Goal: Information Seeking & Learning: Check status

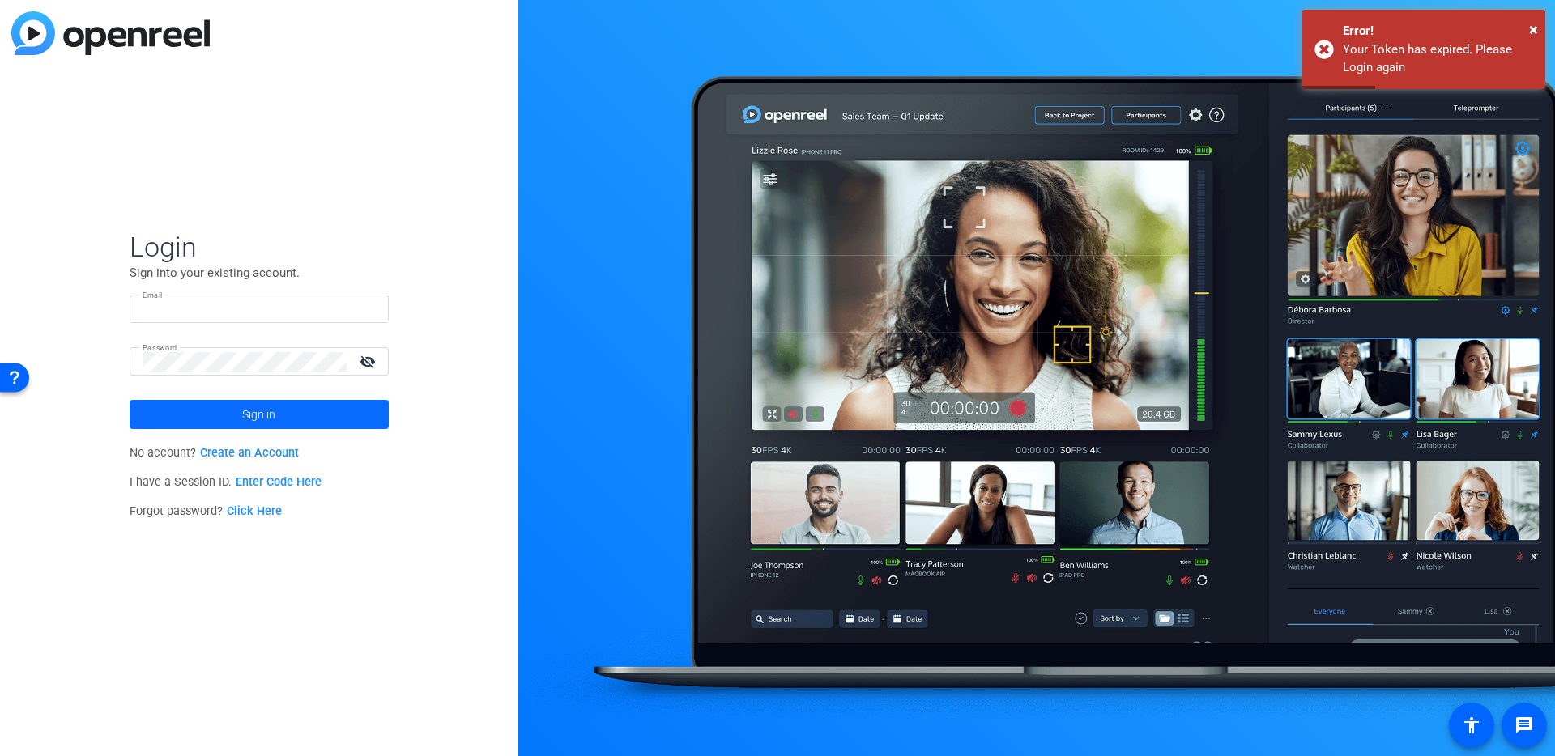
type input "[PERSON_NAME][EMAIL_ADDRESS][PERSON_NAME][DOMAIN_NAME]"
click at [304, 423] on span at bounding box center [259, 414] width 259 height 39
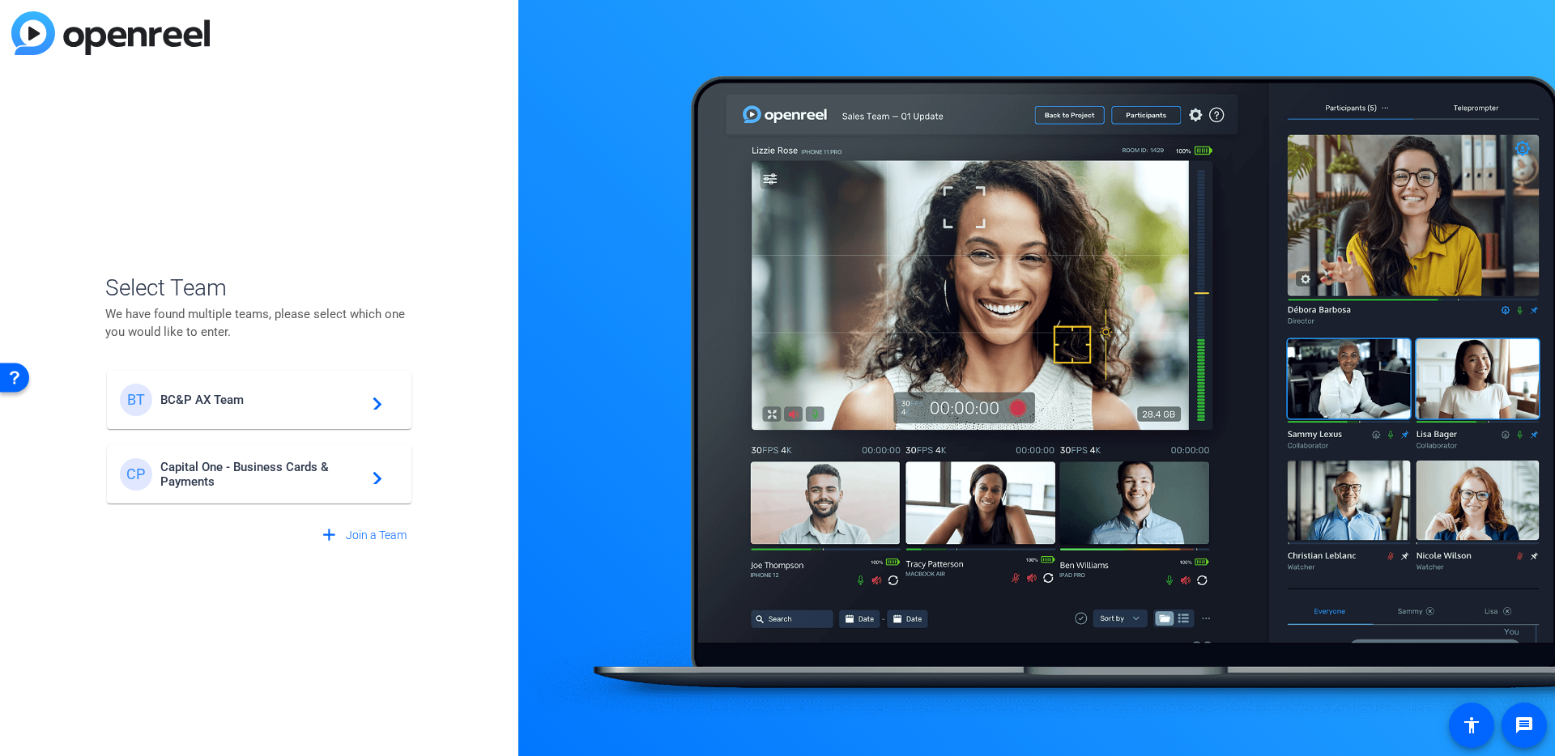
click at [309, 473] on span "Capital One - Business Cards & Payments" at bounding box center [261, 474] width 202 height 29
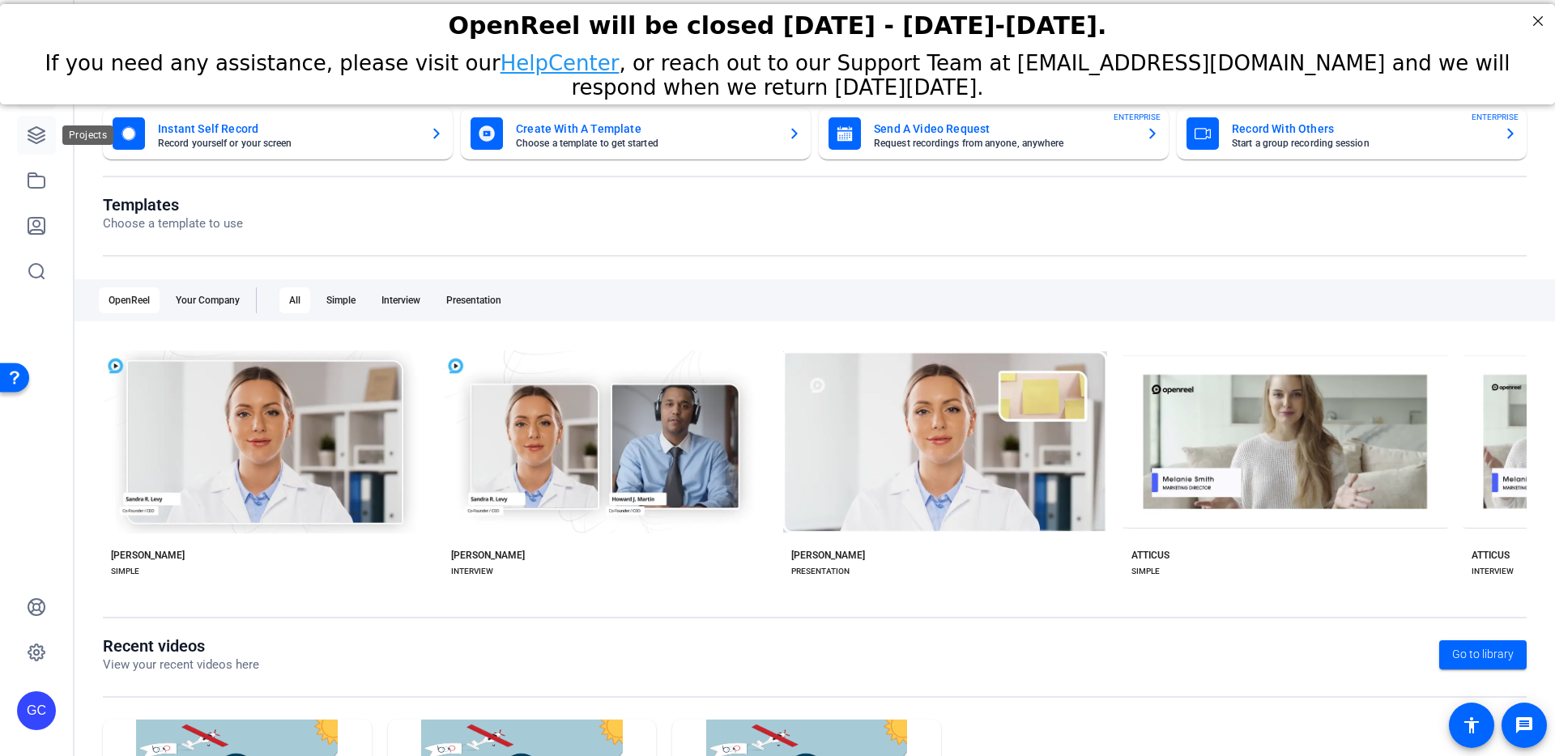
click at [28, 134] on icon at bounding box center [36, 135] width 16 height 16
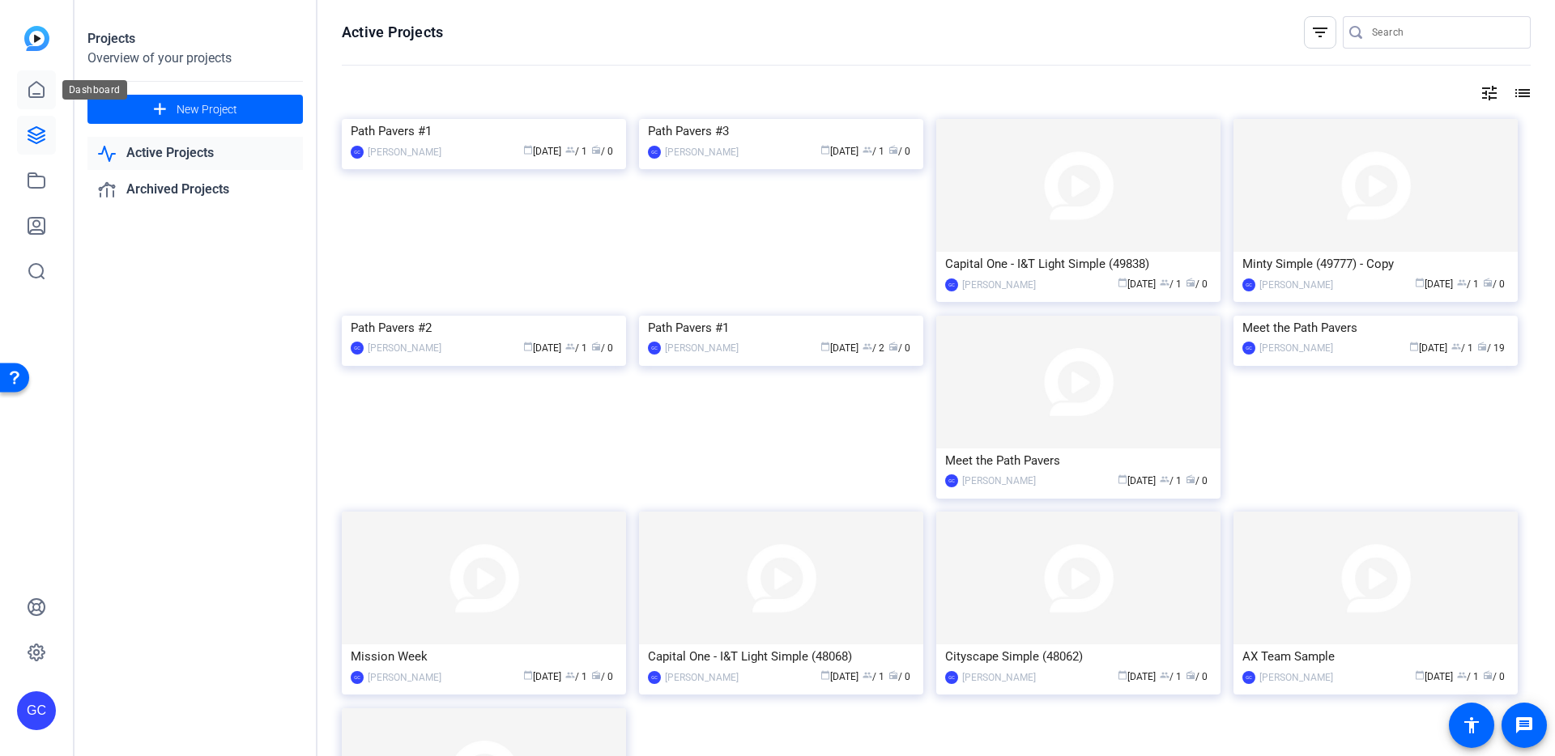
click at [50, 84] on link at bounding box center [36, 89] width 39 height 39
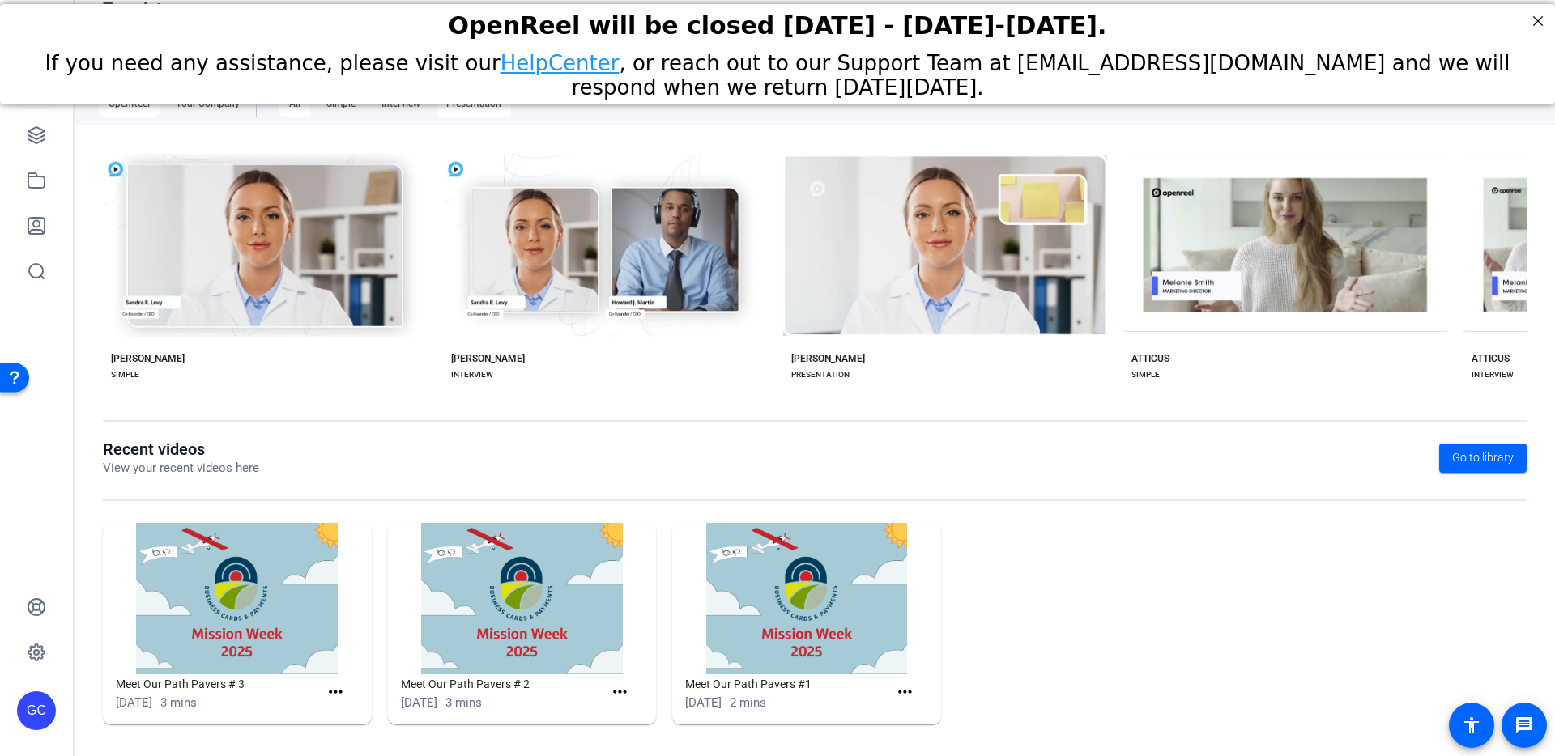
scroll to position [201, 0]
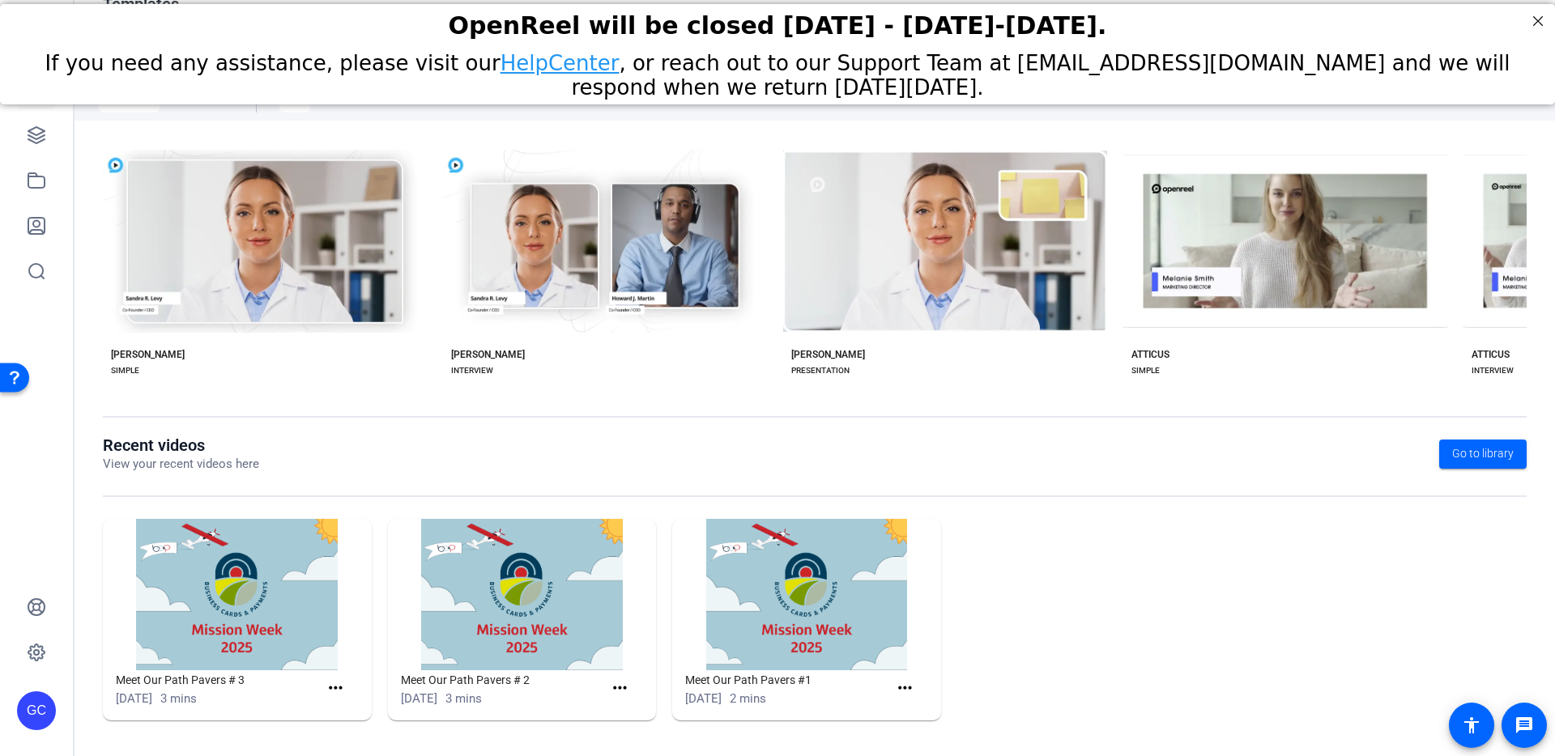
click at [889, 601] on img at bounding box center [806, 594] width 269 height 151
click at [856, 618] on img at bounding box center [806, 594] width 269 height 151
click at [896, 691] on mat-icon "more_horiz" at bounding box center [905, 689] width 20 height 20
click at [924, 714] on span "View" at bounding box center [934, 711] width 65 height 19
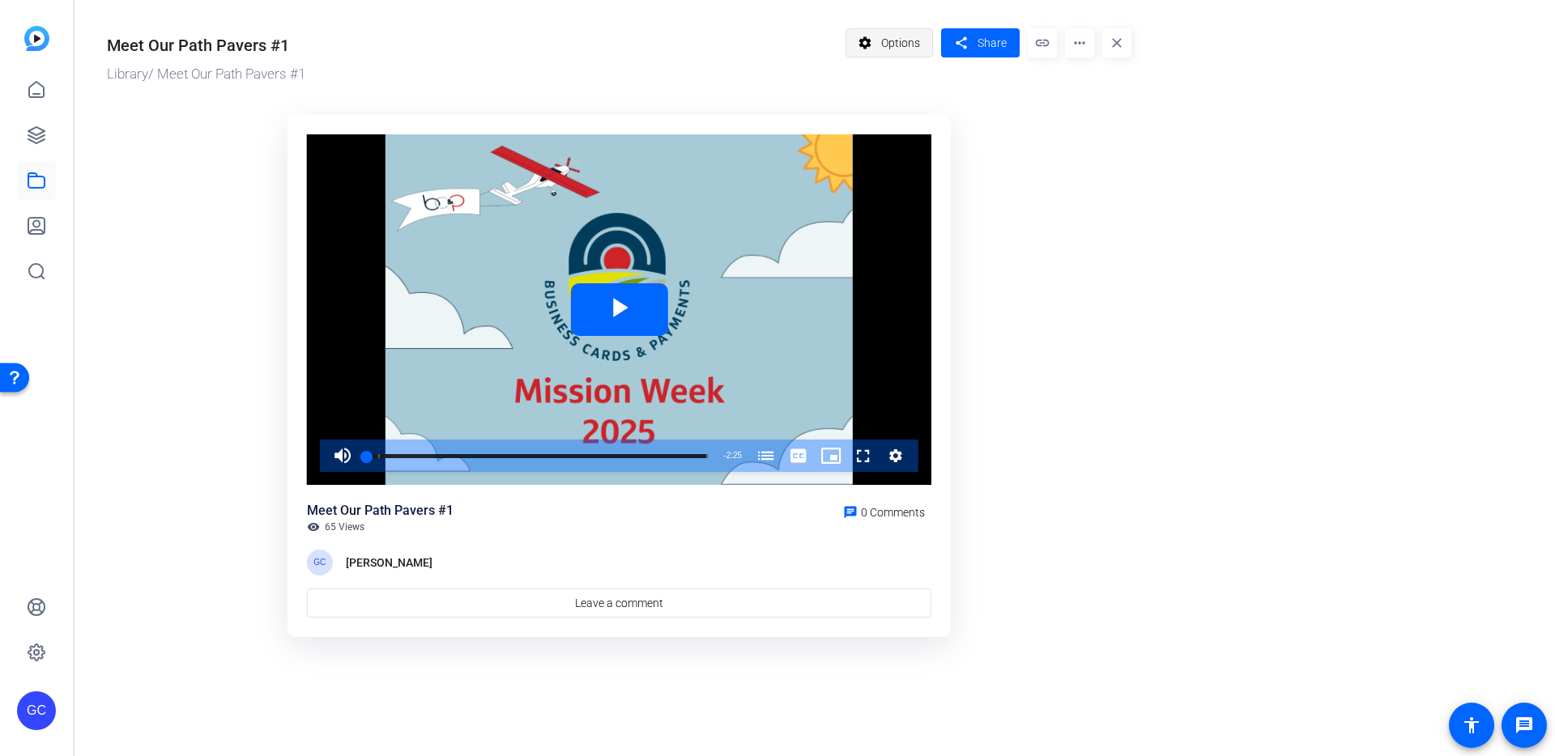
click at [914, 53] on span "Options" at bounding box center [900, 43] width 39 height 31
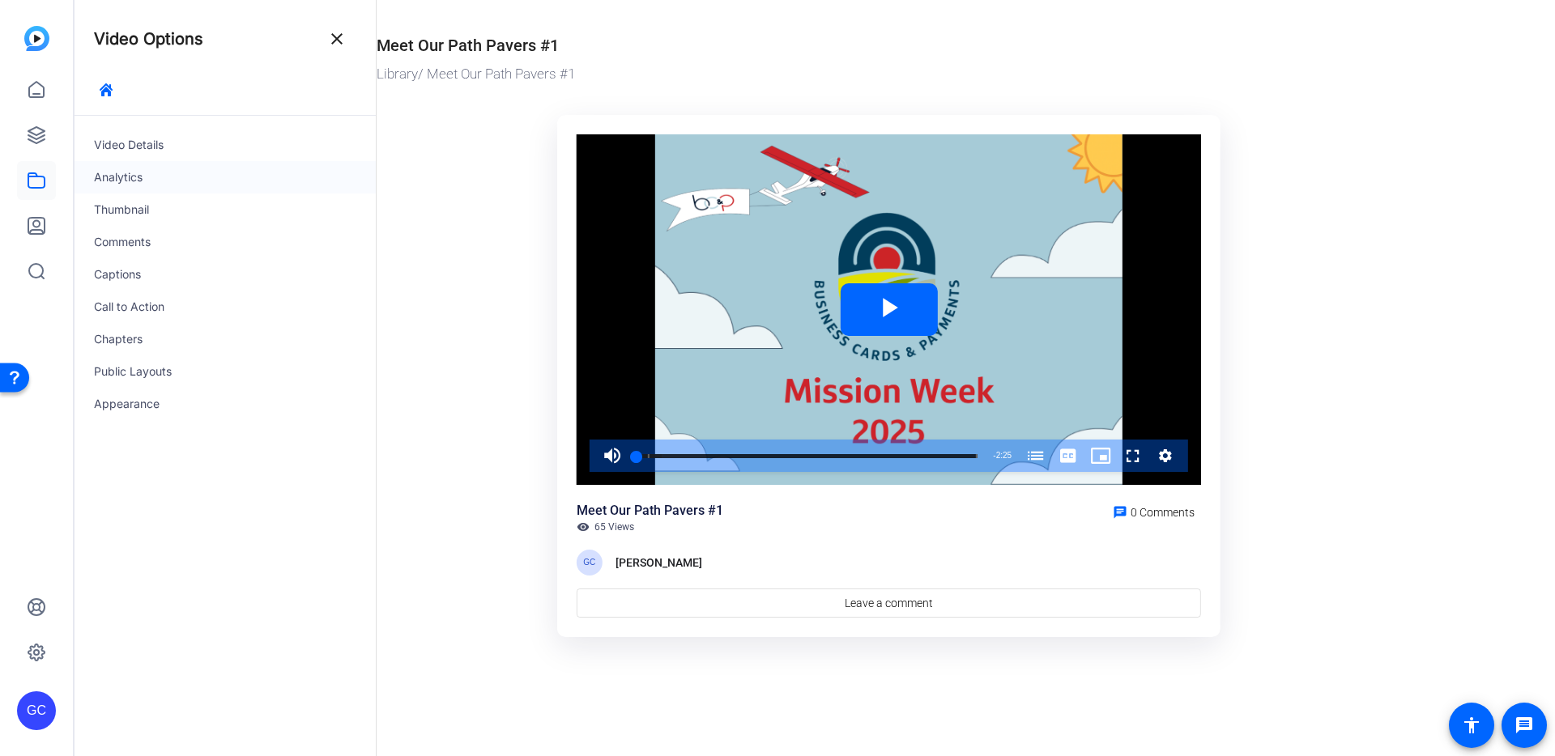
click at [165, 182] on div "Analytics" at bounding box center [224, 177] width 301 height 32
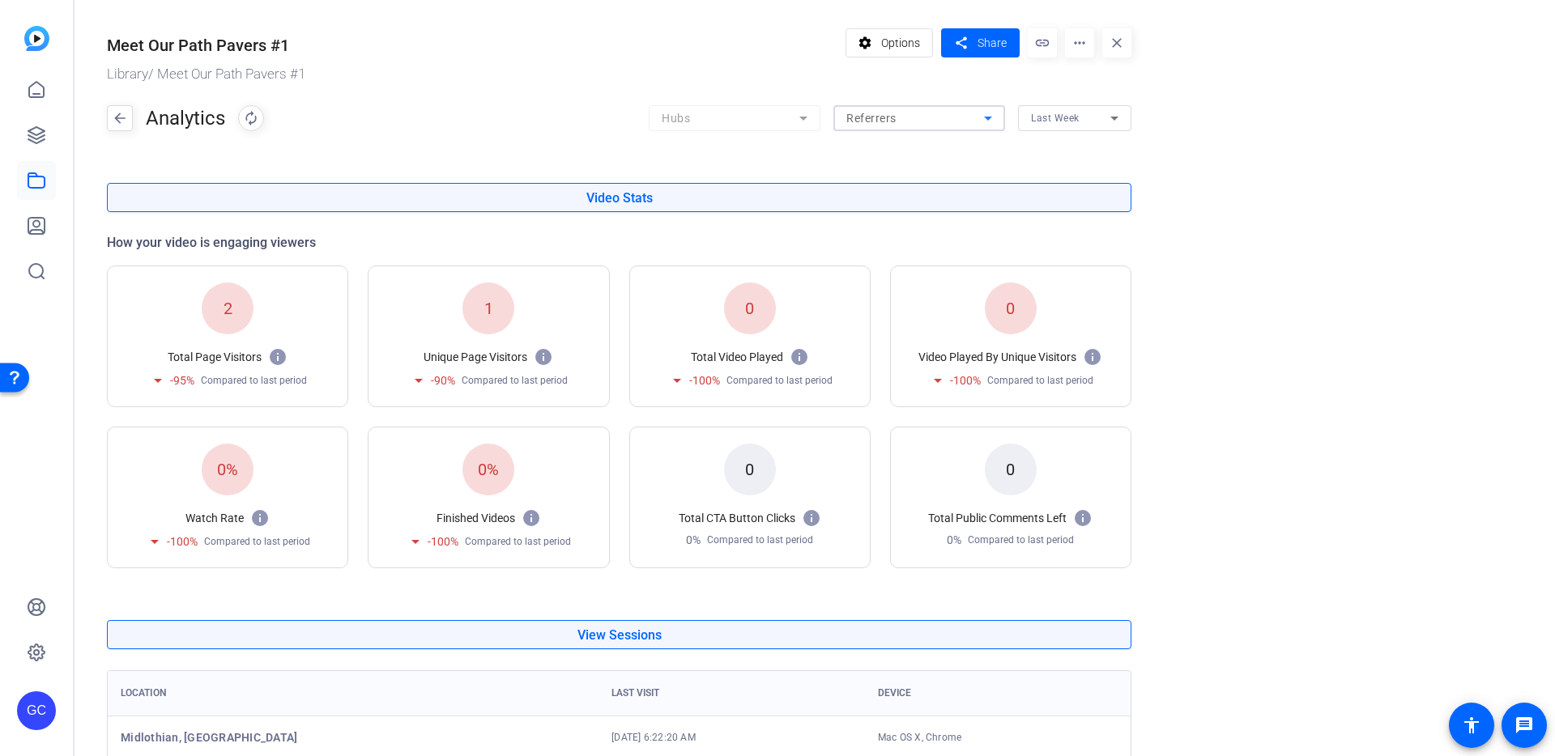
click at [958, 127] on div "Referrers" at bounding box center [915, 118] width 138 height 19
click at [1078, 121] on div at bounding box center [777, 378] width 1555 height 756
click at [1074, 119] on span "Last Week" at bounding box center [1055, 118] width 49 height 11
click at [1060, 201] on span "All Time" at bounding box center [1051, 208] width 40 height 20
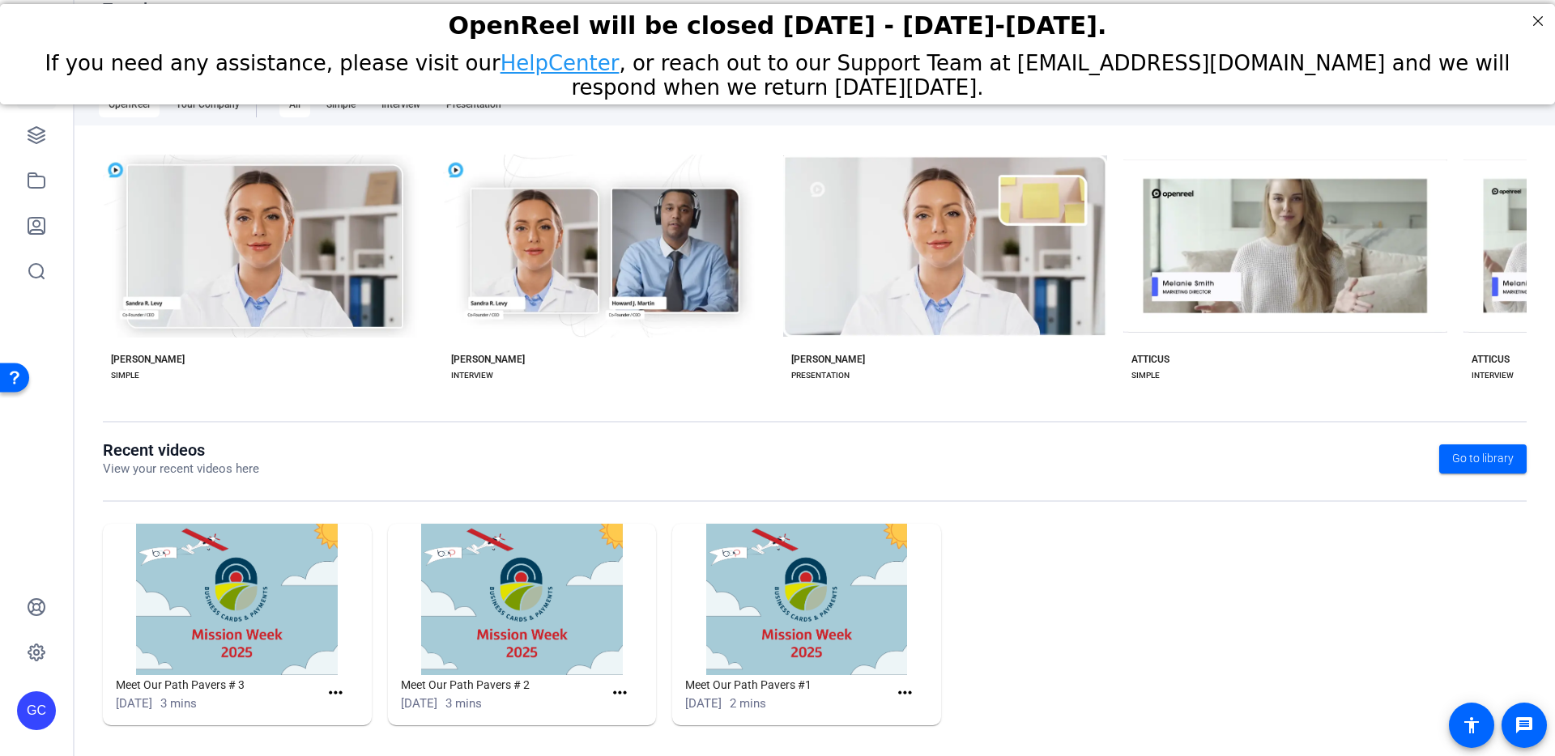
scroll to position [201, 0]
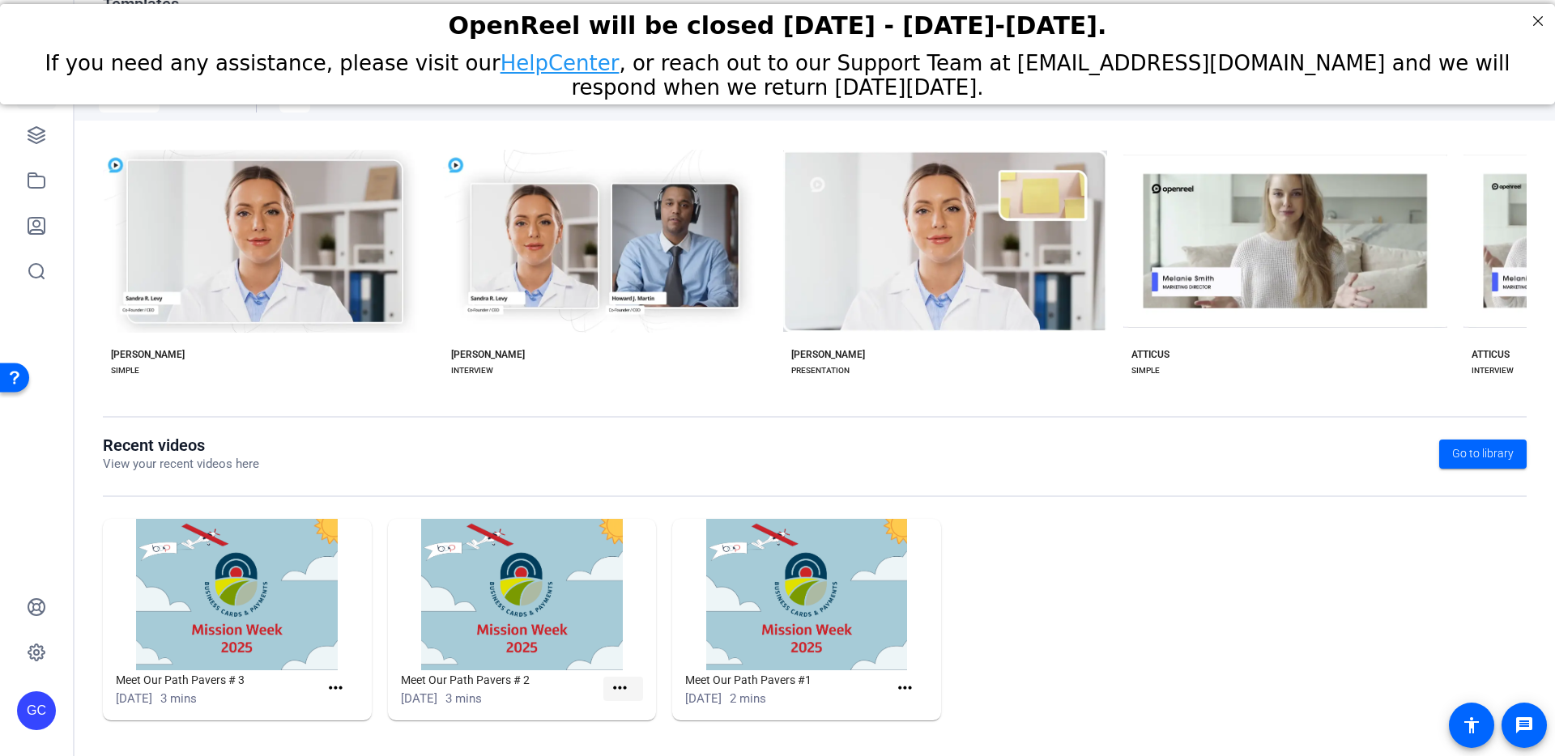
click at [613, 691] on mat-icon "more_horiz" at bounding box center [620, 689] width 20 height 20
click at [641, 709] on span "View" at bounding box center [651, 711] width 65 height 19
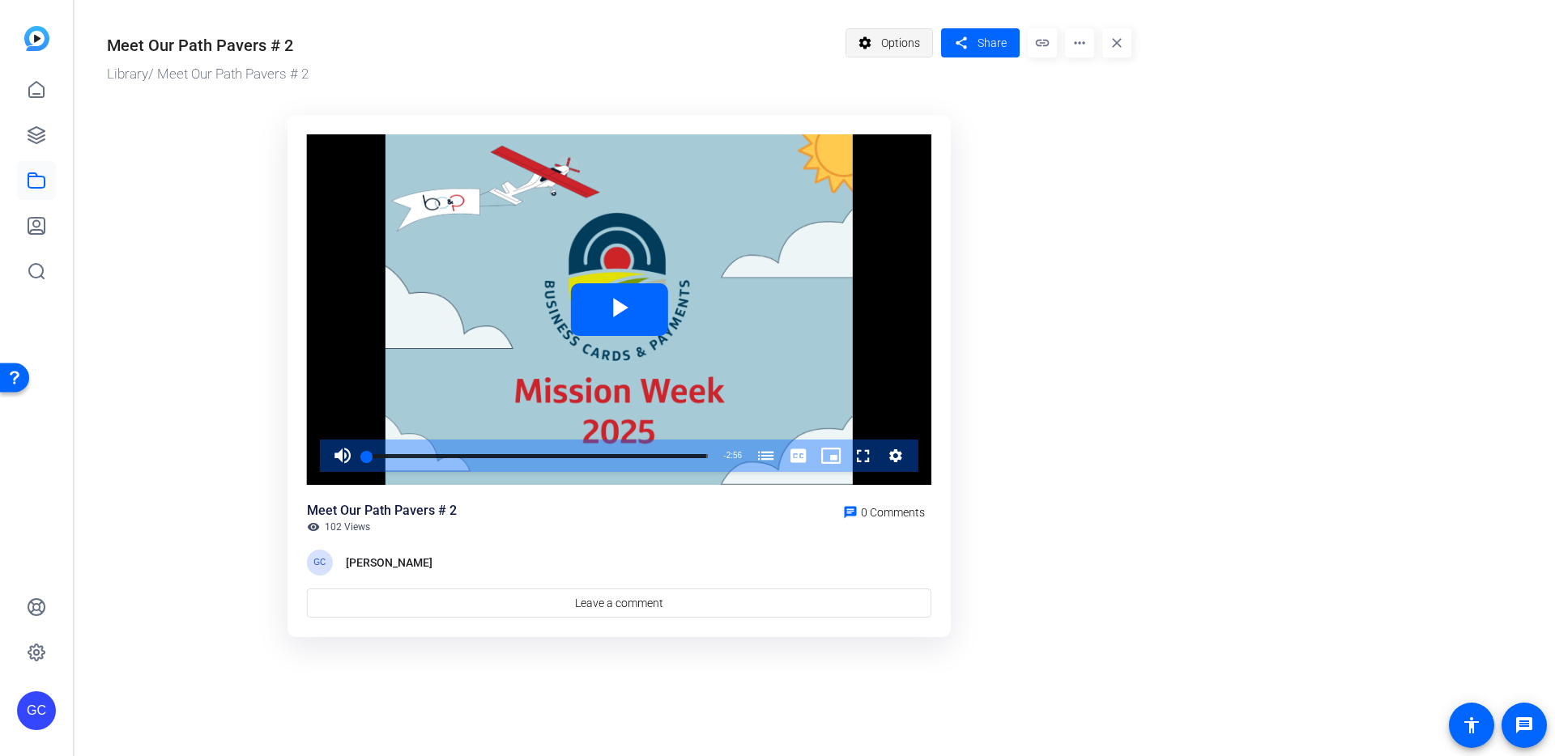
click at [905, 46] on span "Options" at bounding box center [900, 43] width 39 height 31
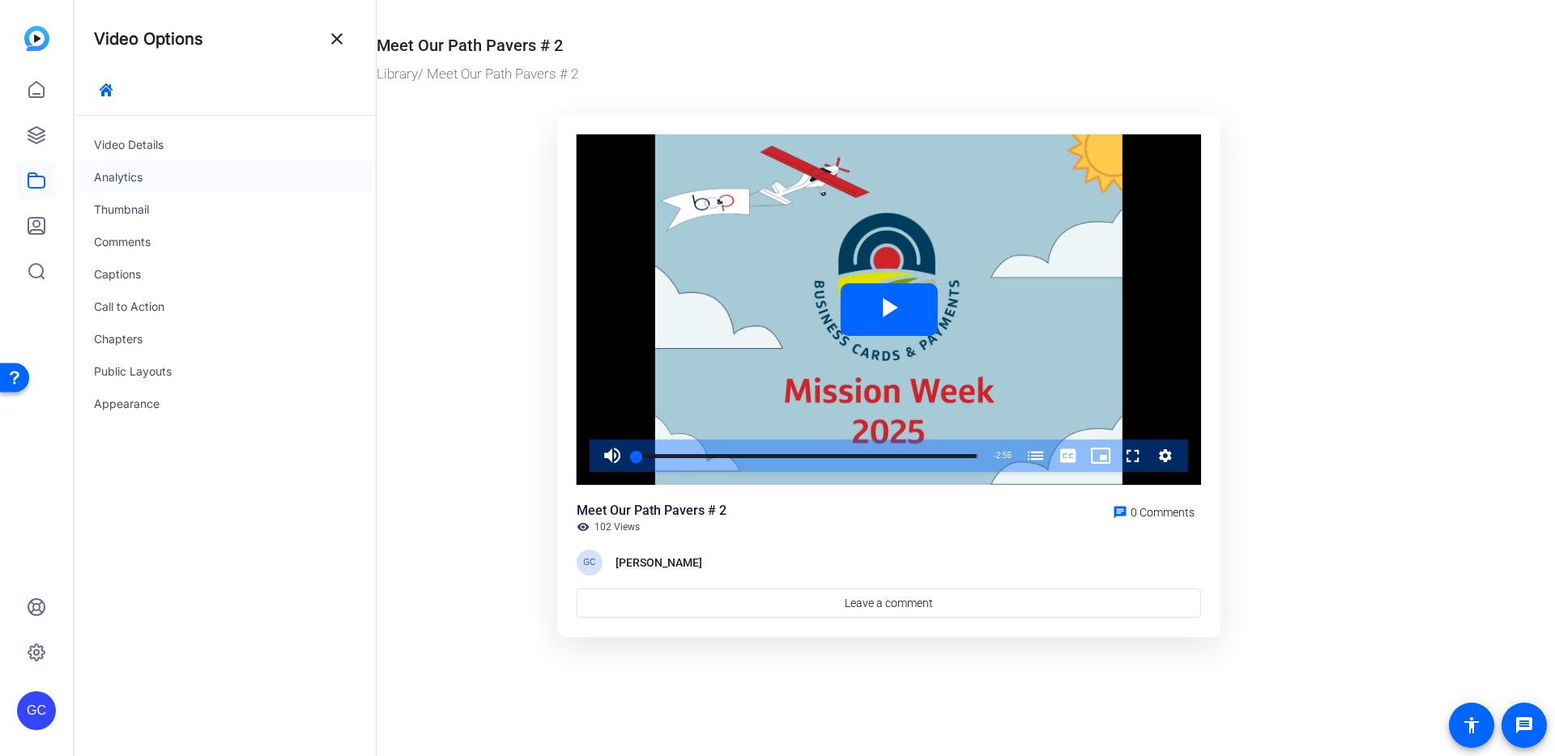
click at [161, 184] on div "Analytics" at bounding box center [224, 177] width 301 height 32
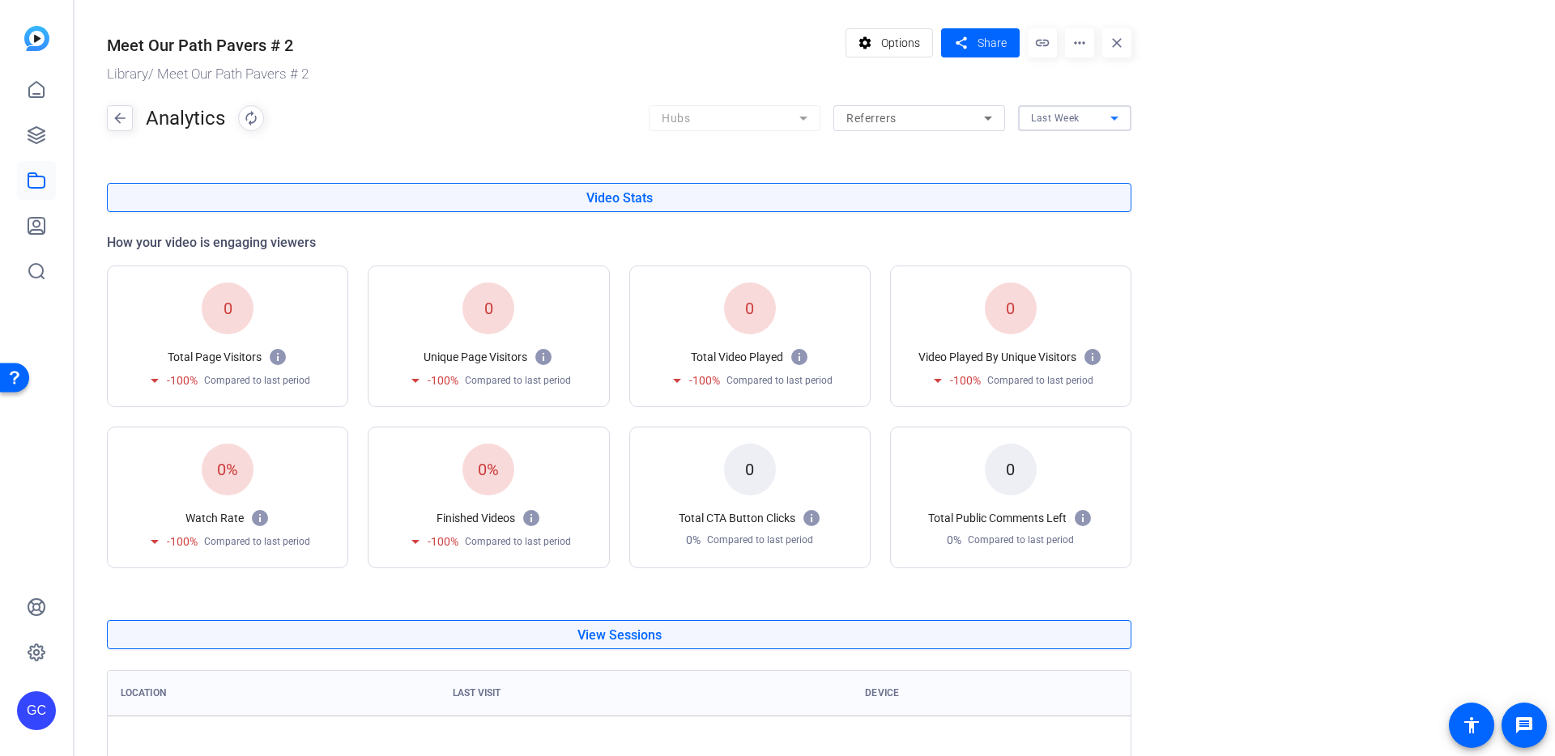
click at [1099, 113] on div "Last Week" at bounding box center [1070, 118] width 79 height 20
click at [1074, 188] on span "Last Month" at bounding box center [1058, 188] width 55 height 20
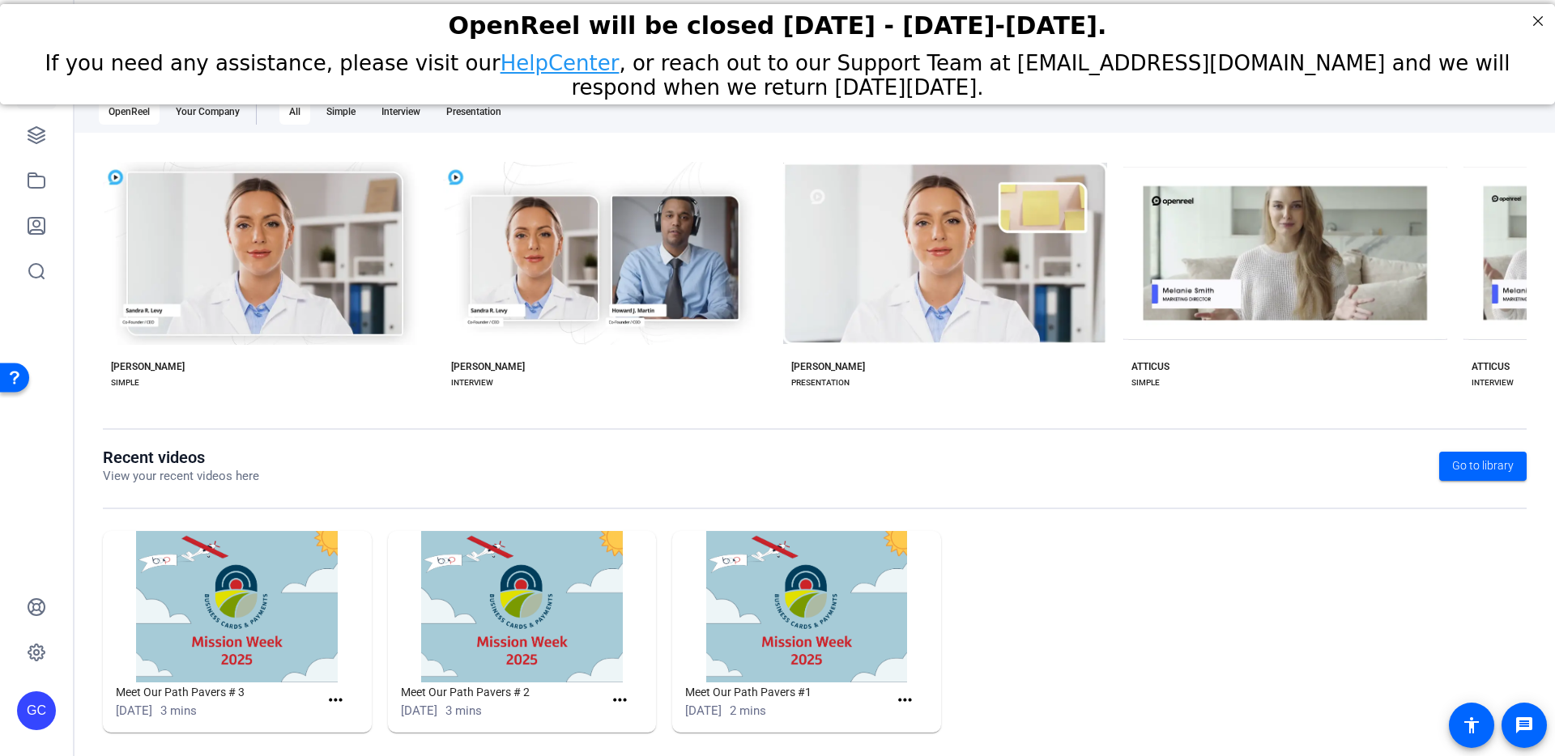
scroll to position [201, 0]
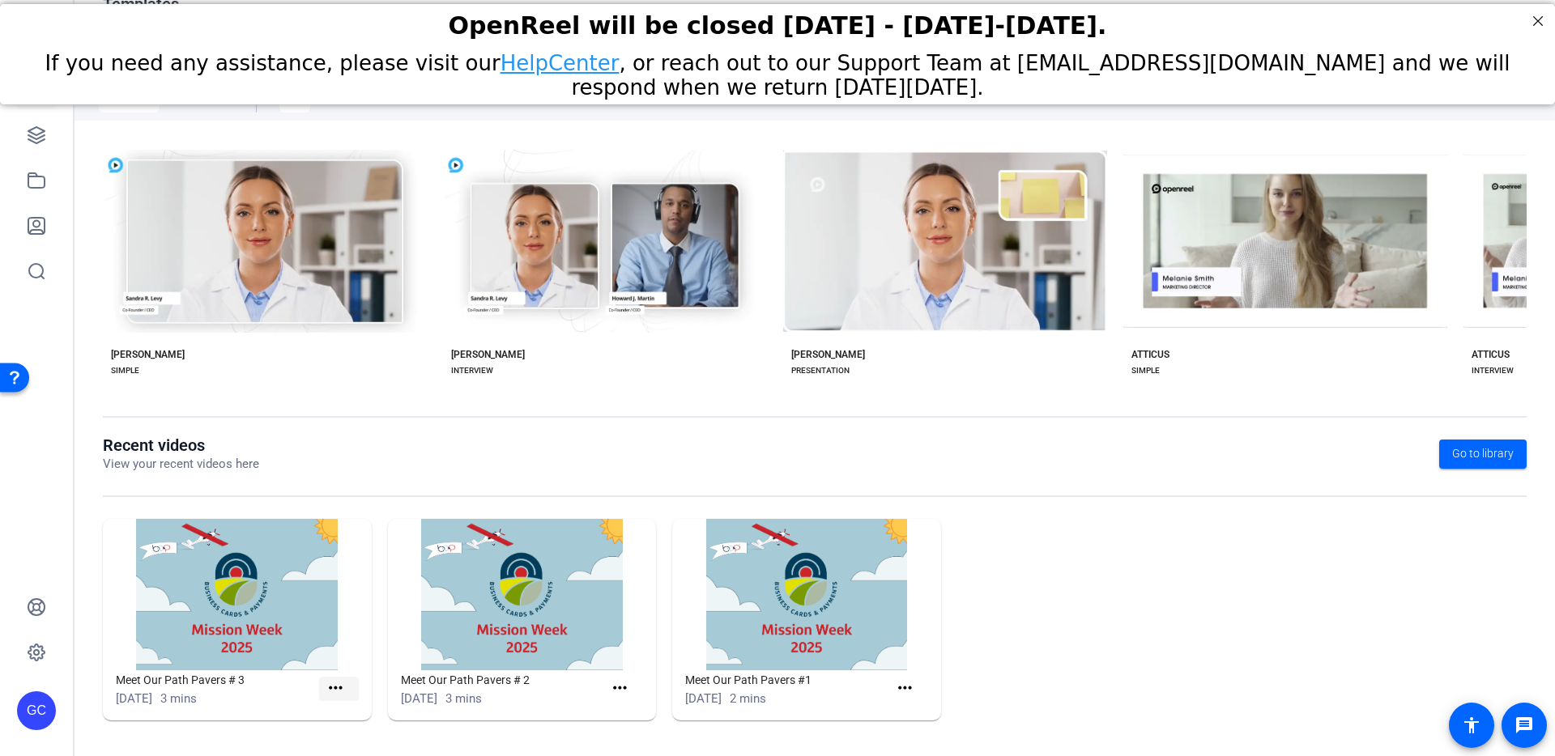
click at [326, 683] on mat-icon "more_horiz" at bounding box center [336, 689] width 20 height 20
click at [347, 713] on span "View" at bounding box center [369, 711] width 65 height 19
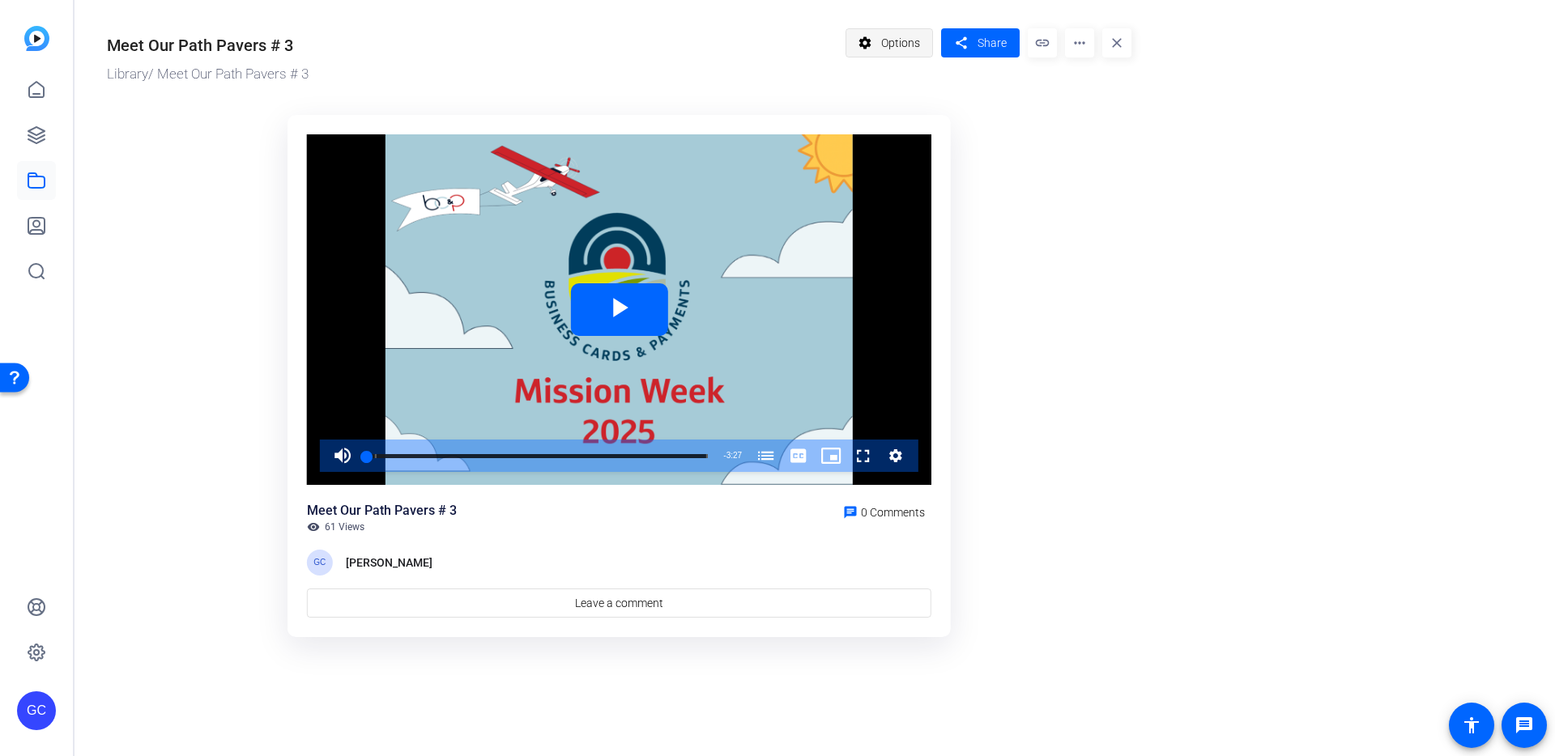
click at [915, 49] on span "Options" at bounding box center [900, 43] width 39 height 31
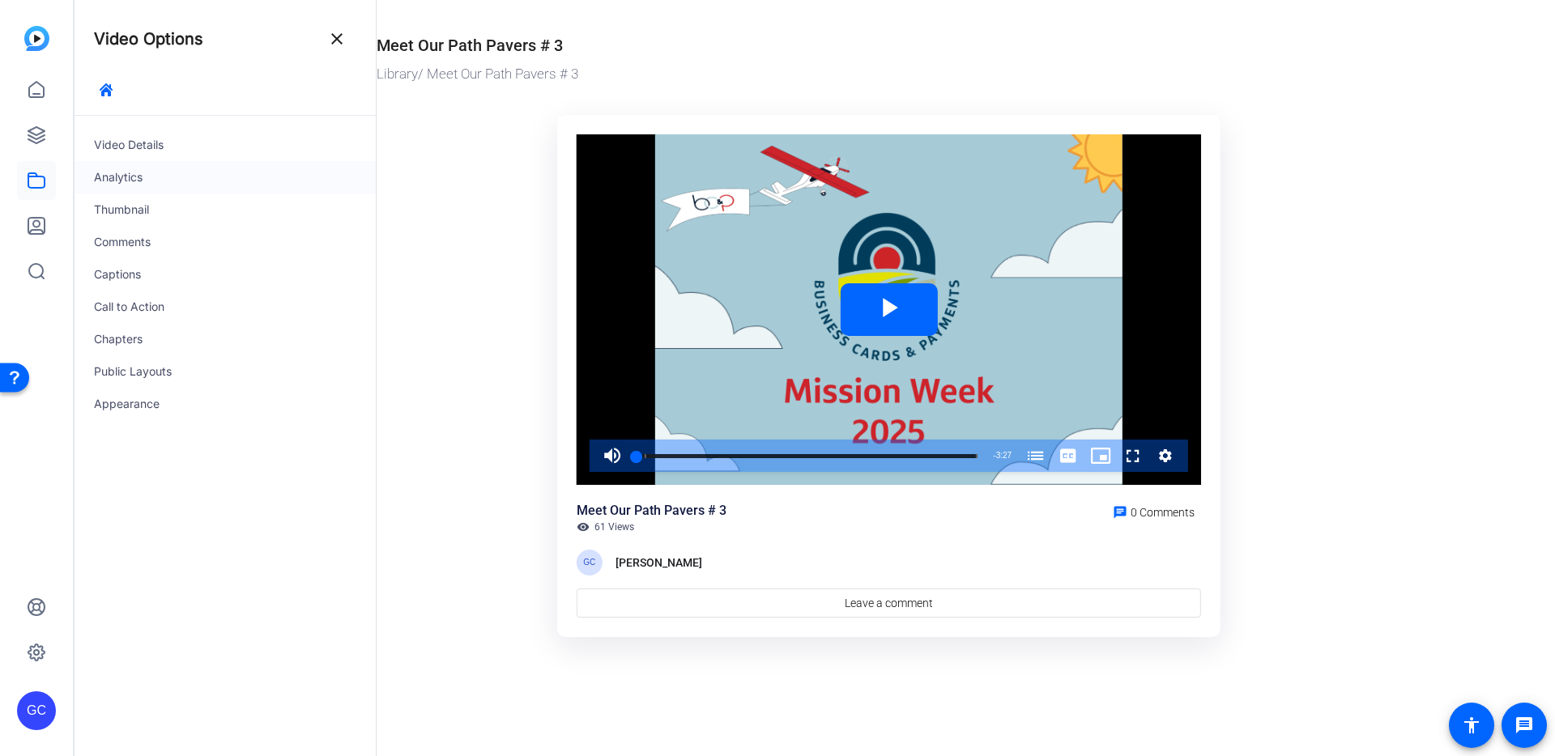
click at [168, 183] on div "Analytics" at bounding box center [224, 177] width 301 height 32
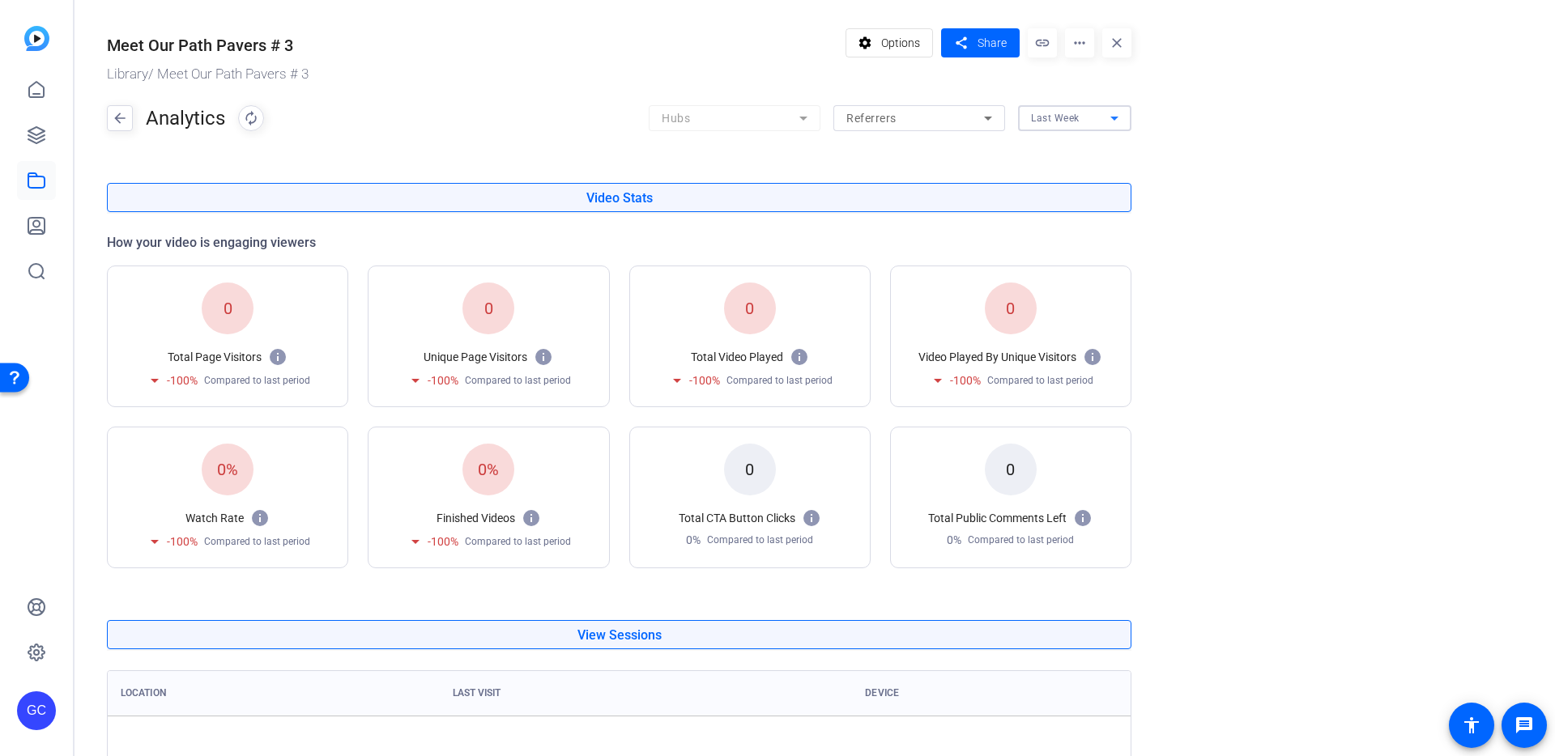
click at [1086, 114] on div "Last Week" at bounding box center [1070, 118] width 79 height 20
click at [1078, 189] on span "Last Month" at bounding box center [1058, 188] width 55 height 20
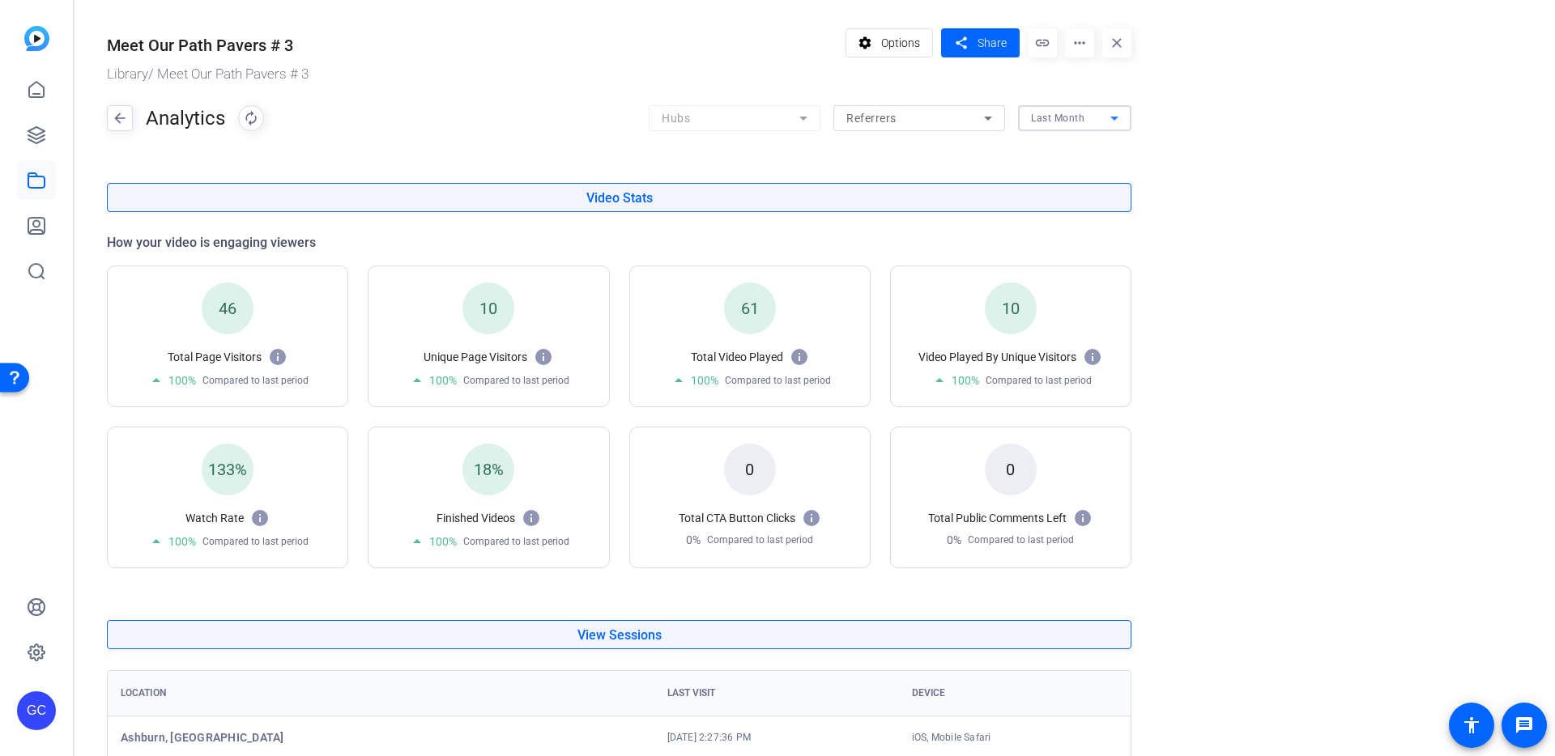
click at [1088, 112] on div "Last Month" at bounding box center [1070, 118] width 79 height 20
click at [1080, 214] on mat-option "All Time" at bounding box center [1074, 208] width 113 height 20
